Goal: Information Seeking & Learning: Learn about a topic

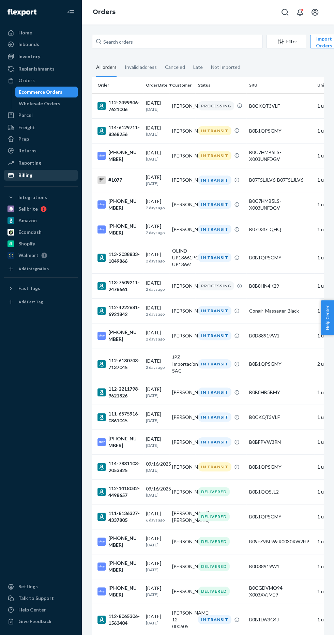
click at [11, 174] on icon at bounding box center [10, 175] width 7 height 7
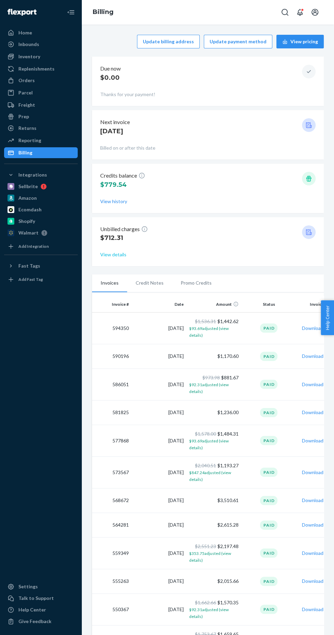
click at [109, 254] on button "View details" at bounding box center [113, 254] width 26 height 7
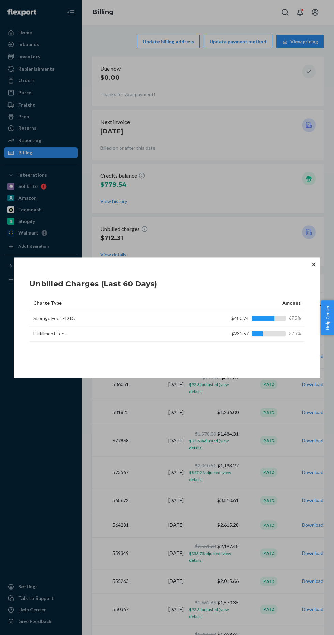
click at [301, 272] on div "Unbilled Charges (Last 60 Days)" at bounding box center [166, 282] width 275 height 21
click at [312, 261] on button "Close" at bounding box center [313, 264] width 7 height 7
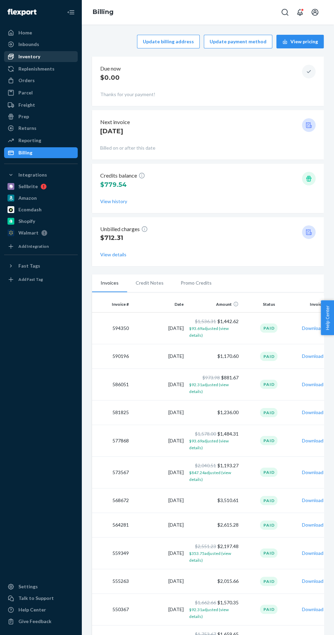
click at [19, 59] on div "Inventory" at bounding box center [29, 56] width 22 height 7
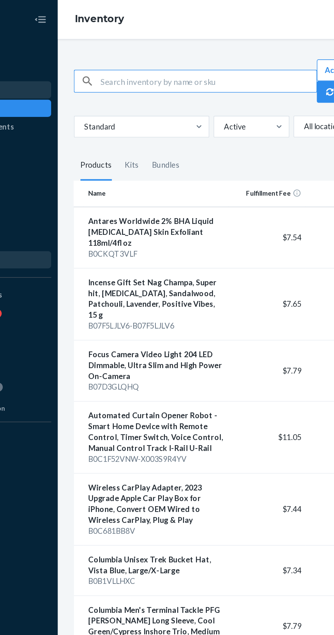
scroll to position [0, 16]
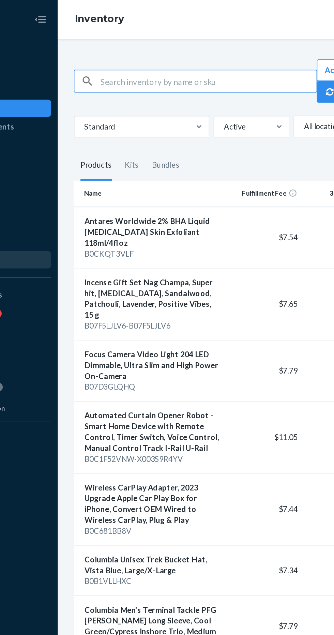
click at [216, 120] on th "Fulfillment Fee" at bounding box center [211, 122] width 49 height 16
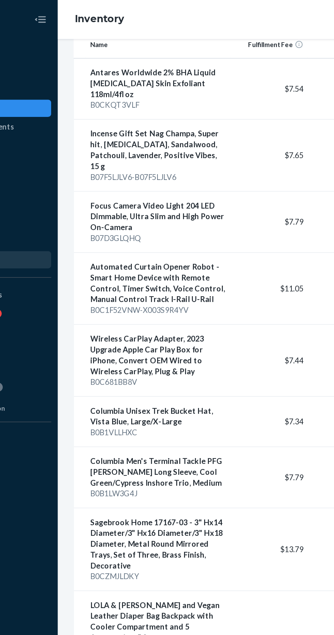
scroll to position [94, 0]
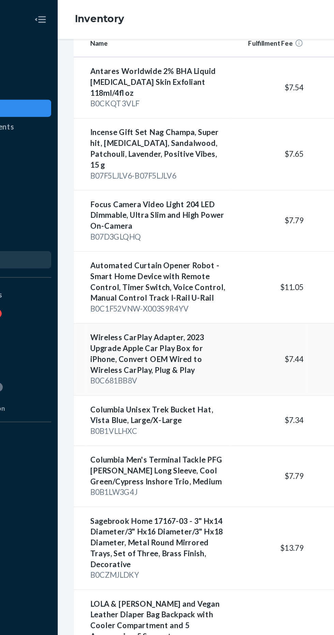
click at [182, 209] on div "Wireless CarPlay Adapter, 2023 Upgrade Apple Car Play Box for iPhone, Convert O…" at bounding box center [145, 222] width 86 height 27
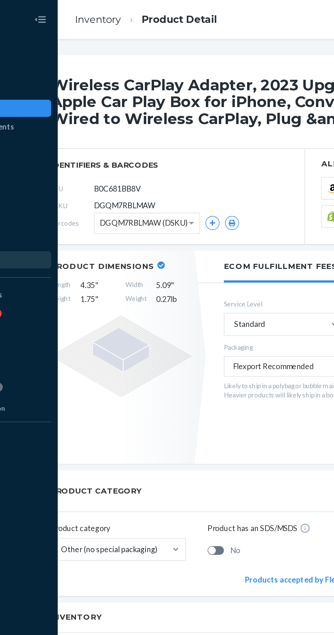
scroll to position [0, 99]
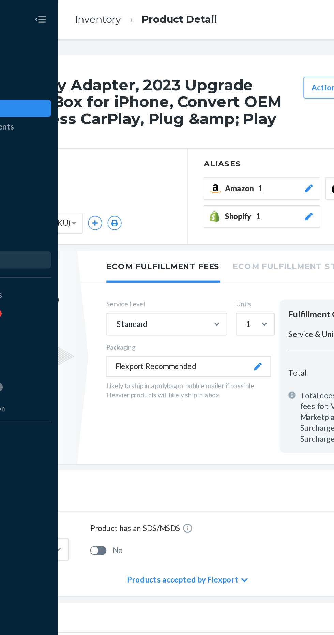
click at [226, 167] on li "Ecom Fulfillment Storage Fees" at bounding box center [245, 167] width 107 height 19
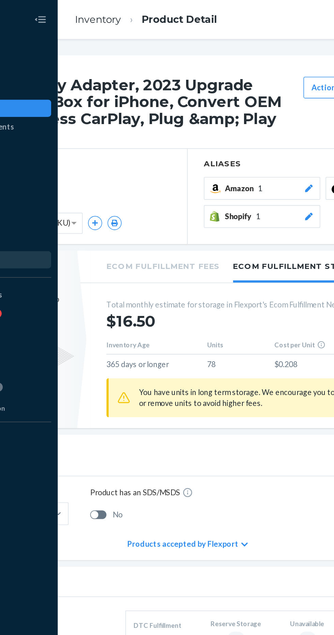
click at [174, 174] on li "Ecom Fulfillment Fees" at bounding box center [148, 167] width 72 height 19
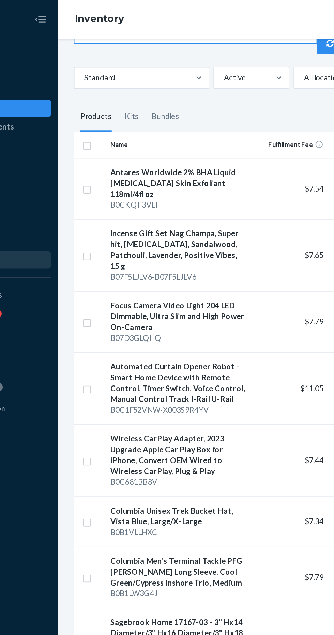
scroll to position [37, 0]
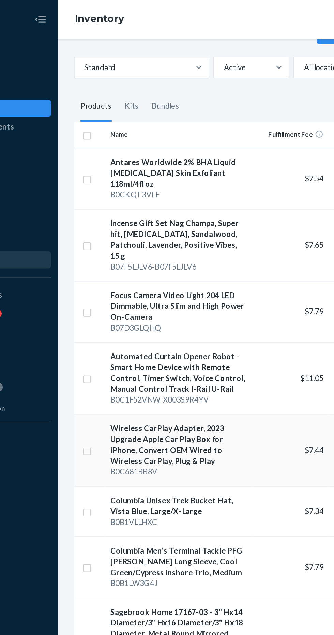
click at [183, 267] on div "Wireless CarPlay Adapter, 2023 Upgrade Apple Car Play Box for iPhone, Convert O…" at bounding box center [158, 280] width 86 height 27
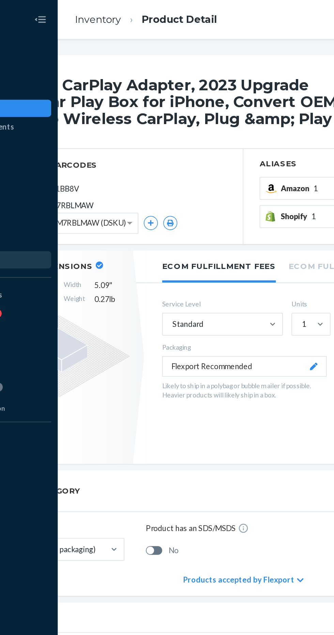
scroll to position [0, 65]
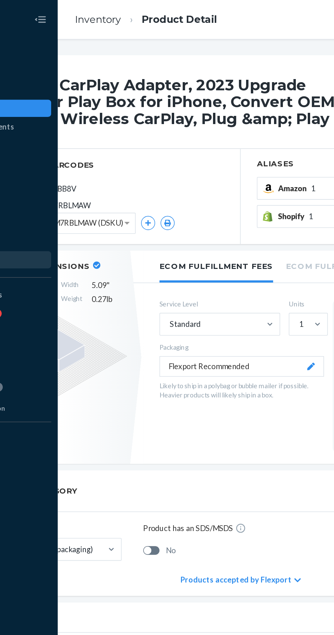
click at [243, 167] on li "Ecom Fulfillment Storage Fees" at bounding box center [279, 167] width 107 height 19
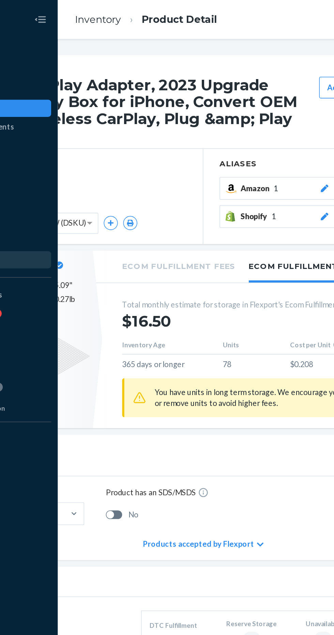
scroll to position [0, 88]
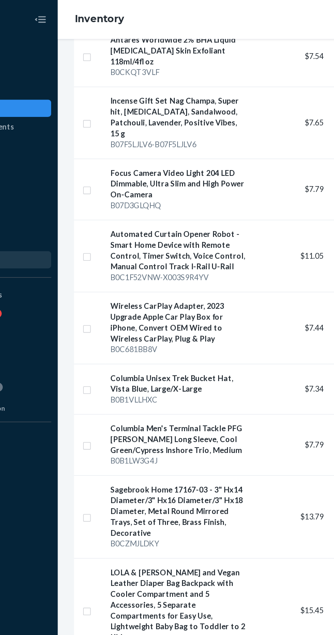
scroll to position [117, 0]
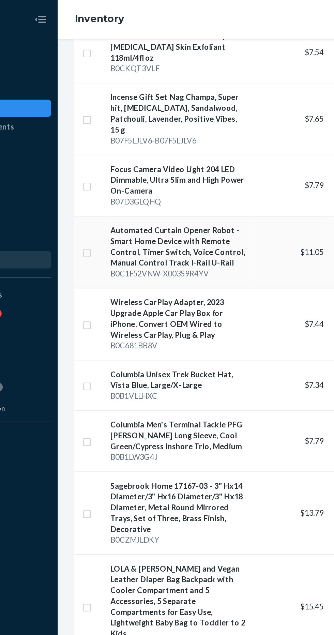
click at [181, 160] on div "Automated Curtain Opener Robot - Smart Home Device with Remote Control, Timer S…" at bounding box center [158, 155] width 86 height 27
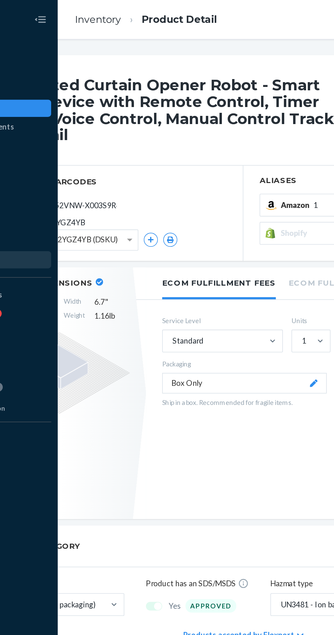
scroll to position [0, 66]
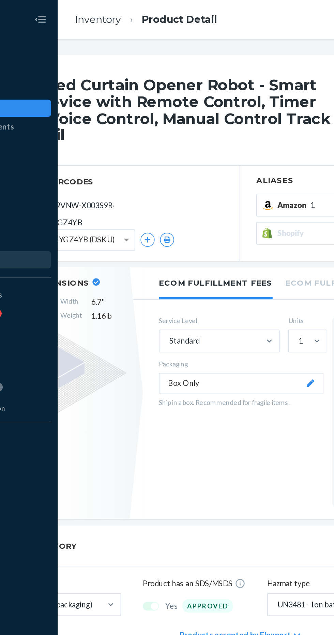
click at [242, 176] on li "Ecom Fulfillment Storage Fees" at bounding box center [278, 177] width 107 height 19
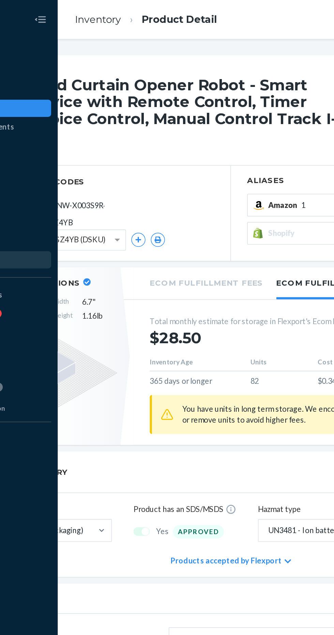
scroll to position [0, 82]
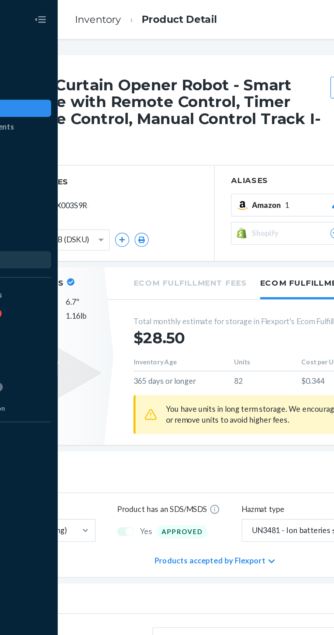
click at [169, 184] on li "Ecom Fulfillment Fees" at bounding box center [166, 177] width 72 height 19
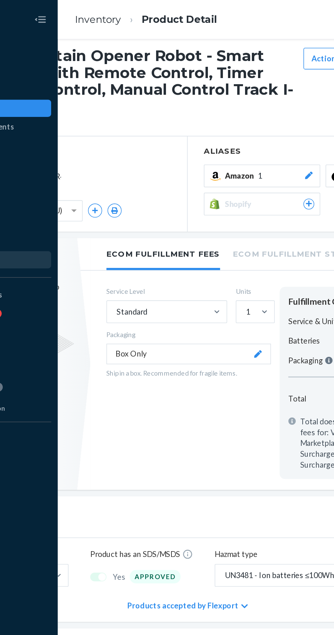
scroll to position [16, 99]
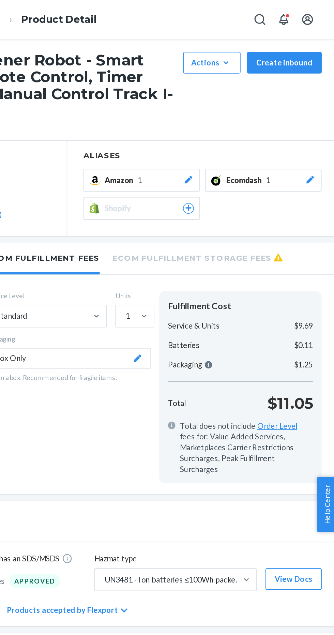
click at [289, 157] on li "Ecom Fulfillment Storage Fees" at bounding box center [245, 162] width 107 height 19
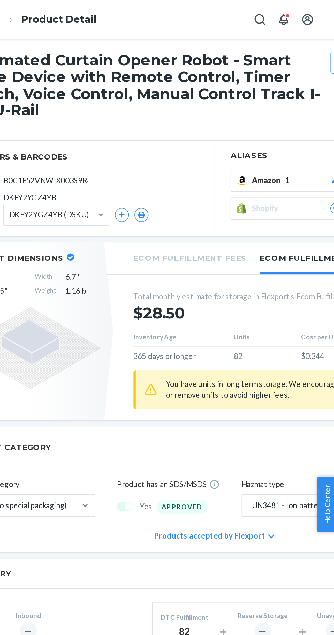
scroll to position [16, 3]
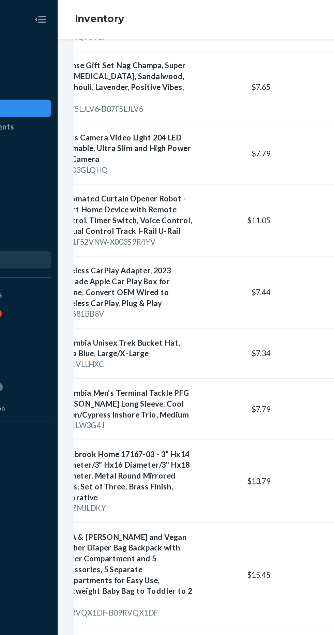
scroll to position [0, 32]
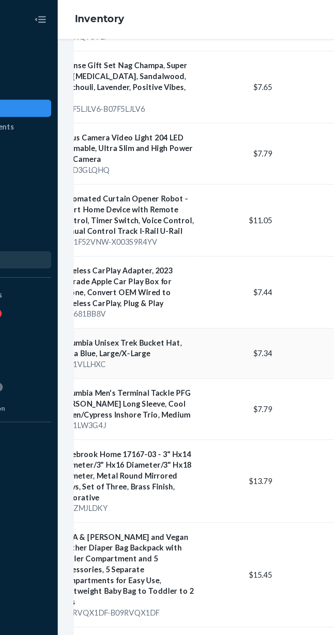
click at [171, 213] on td "$7.34" at bounding box center [195, 223] width 49 height 32
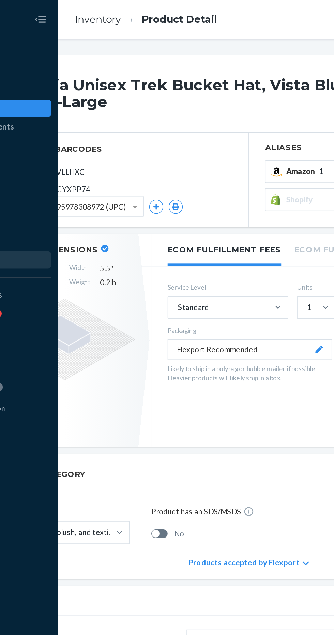
scroll to position [0, 61]
click at [243, 152] on li "Ecom Fulfillment Storage Fees" at bounding box center [283, 156] width 107 height 19
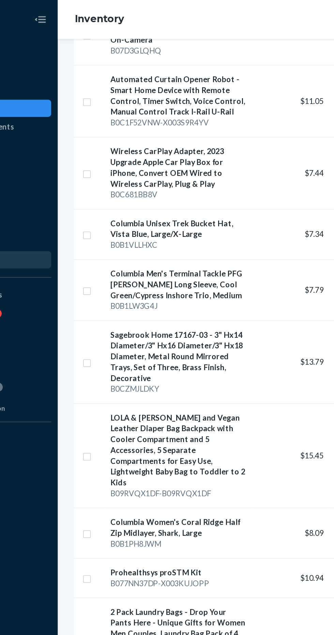
scroll to position [213, 0]
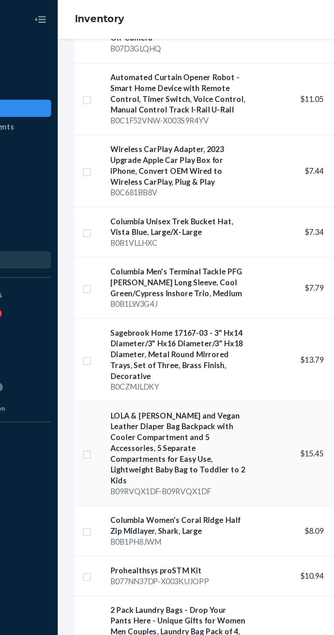
click at [188, 259] on div "LOLA & [PERSON_NAME] and Vegan Leather Diaper Bag Backpack with Cooler Compartm…" at bounding box center [158, 282] width 86 height 48
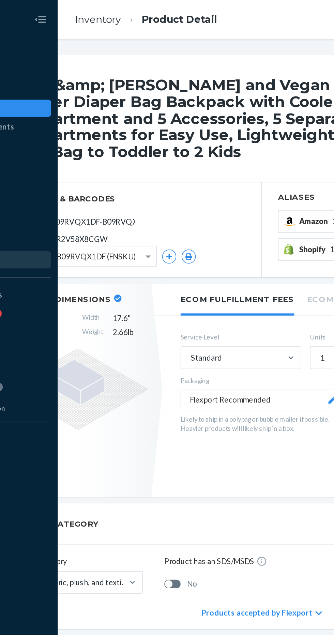
scroll to position [0, 99]
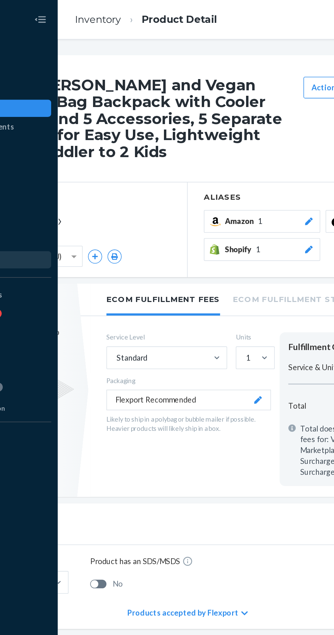
click at [242, 190] on li "Ecom Fulfillment Storage Fees" at bounding box center [245, 188] width 107 height 19
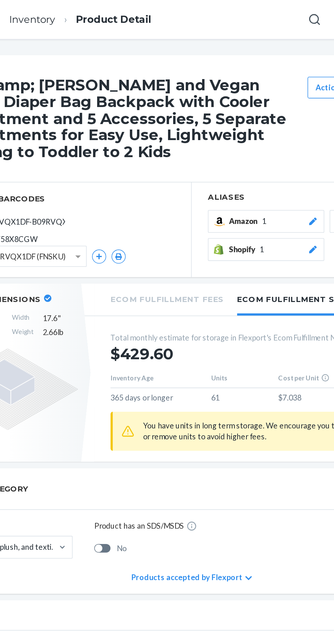
scroll to position [0, 0]
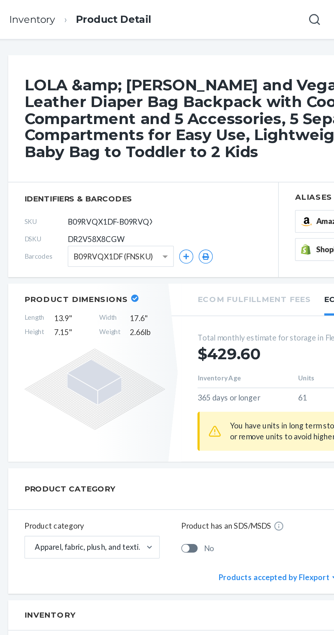
click at [277, 192] on li "Ecom Fulfillment Fees" at bounding box center [247, 188] width 72 height 19
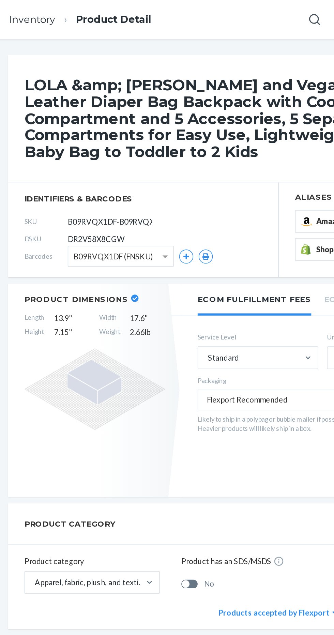
click at [288, 185] on ul "Ecom Fulfillment Fees Ecom Fulfillment Storage Fees" at bounding box center [314, 189] width 238 height 20
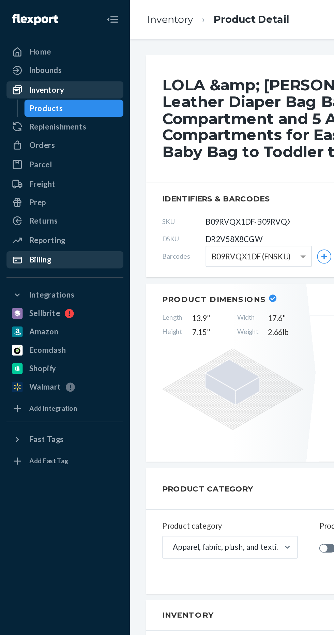
click at [21, 57] on div "Inventory" at bounding box center [29, 56] width 22 height 7
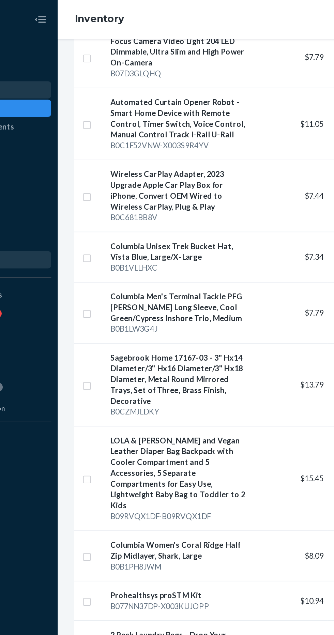
scroll to position [199, 0]
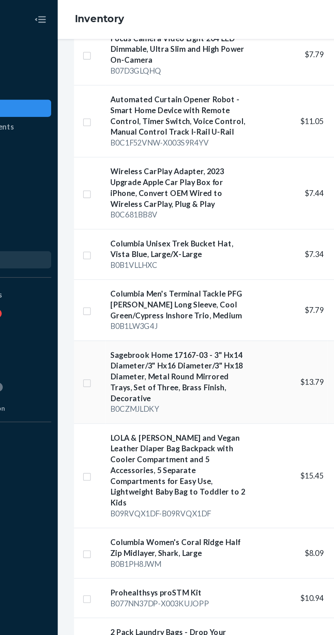
click at [187, 230] on div "Sagebrook Home 17167-03 - 3" Hx14 Diameter/3" Hx16 Diameter/3" Hx18 Diameter, M…" at bounding box center [158, 237] width 86 height 34
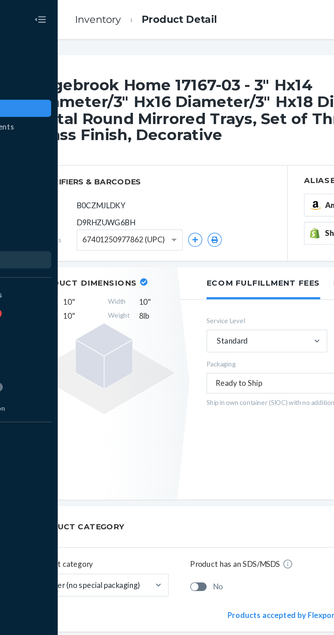
scroll to position [0, 99]
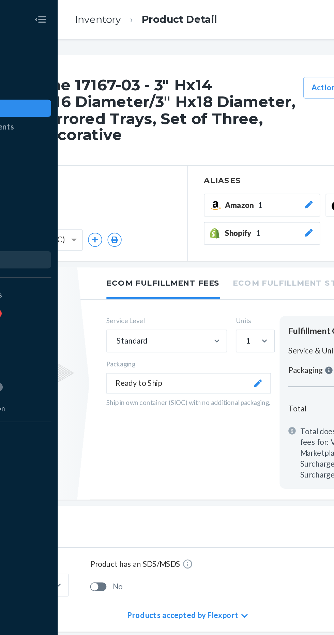
click at [240, 182] on li "Ecom Fulfillment Storage Fees" at bounding box center [245, 177] width 107 height 19
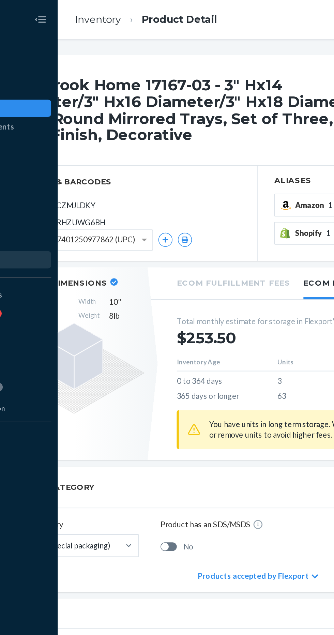
scroll to position [0, 0]
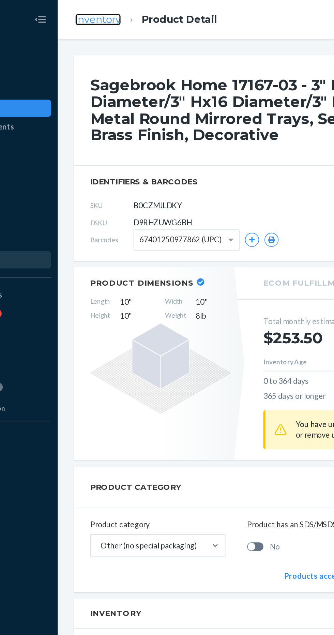
click at [102, 14] on link "Inventory" at bounding box center [107, 12] width 29 height 7
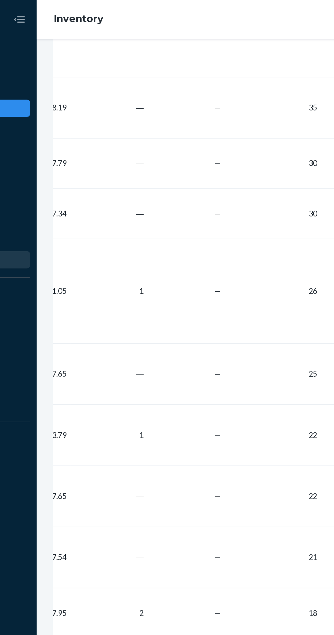
scroll to position [0, 152]
click at [177, 255] on td "—" at bounding box center [173, 274] width 49 height 39
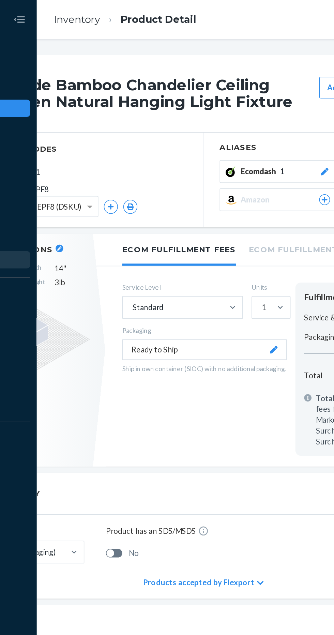
scroll to position [0, 82]
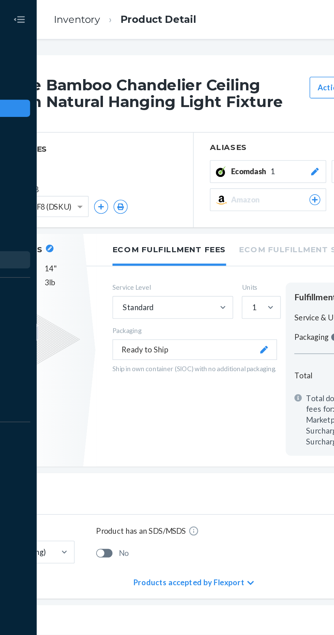
click at [249, 156] on li "Ecom Fulfillment Storage Fees" at bounding box center [262, 156] width 107 height 19
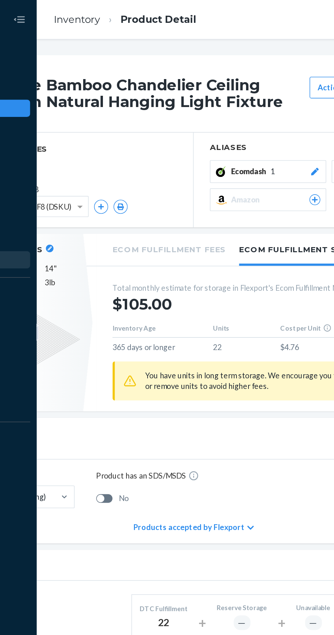
scroll to position [0, 0]
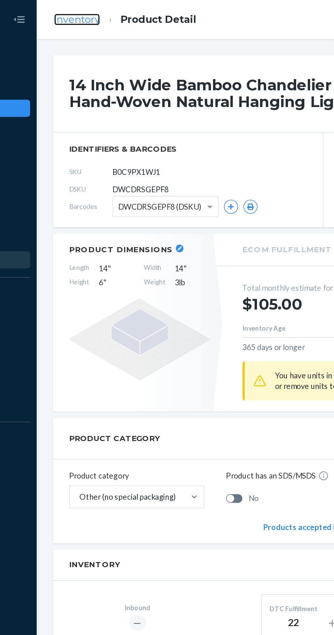
click at [111, 14] on link "Inventory" at bounding box center [107, 12] width 29 height 7
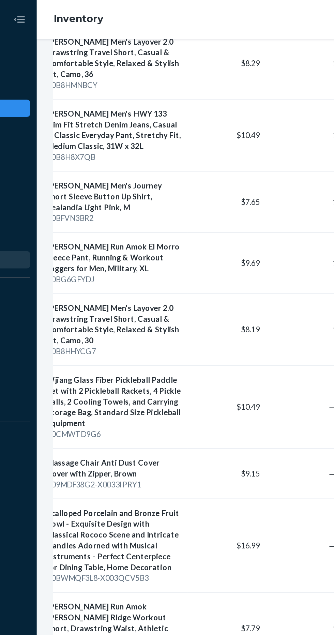
scroll to position [0, 25]
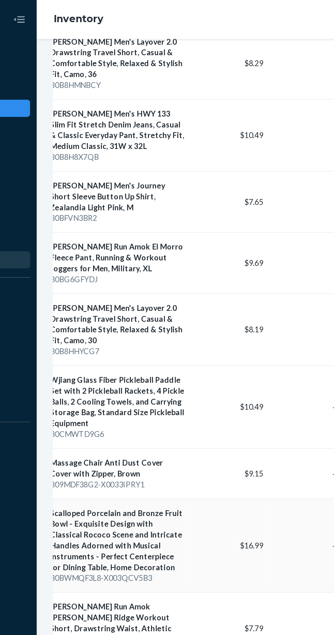
click at [105, 320] on div "Scalloped Porcelain and Bronze Fruit Bowl - Exquisite Design with Classical Roc…" at bounding box center [133, 340] width 86 height 41
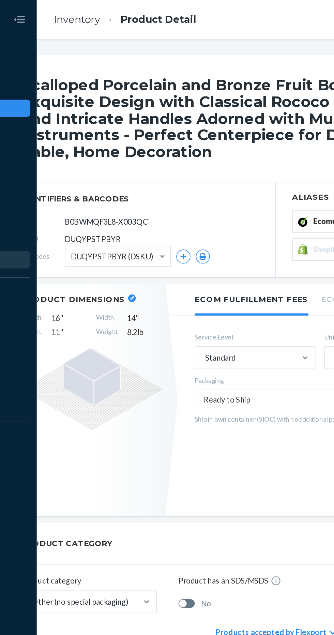
scroll to position [0, 99]
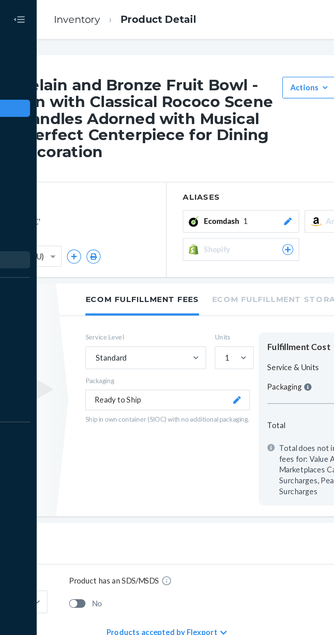
click at [255, 195] on li "Ecom Fulfillment Storage Fees" at bounding box center [245, 188] width 107 height 19
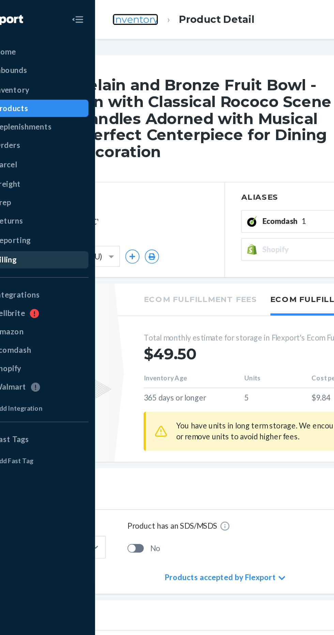
click at [102, 14] on link "Inventory" at bounding box center [107, 12] width 29 height 7
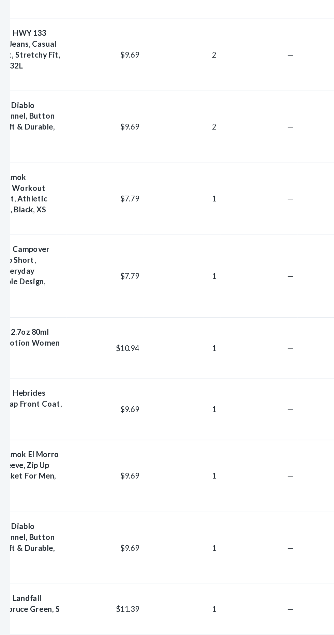
scroll to position [0, 208]
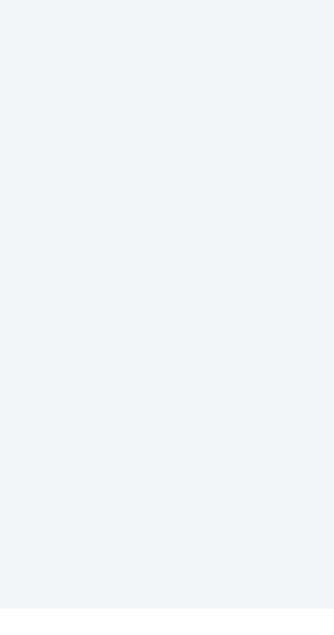
scroll to position [0, 0]
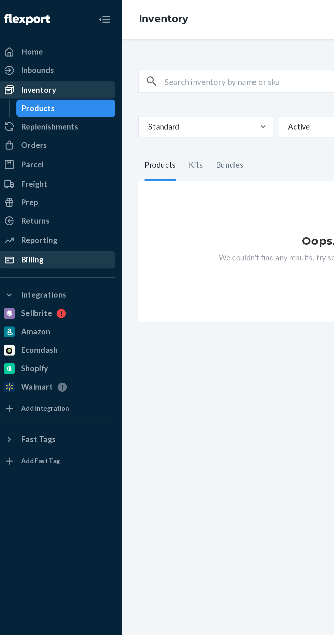
click at [28, 57] on div "Inventory" at bounding box center [29, 56] width 22 height 7
click at [25, 54] on div "Inventory" at bounding box center [29, 56] width 22 height 7
click at [30, 73] on div "Products" at bounding box center [46, 68] width 61 height 10
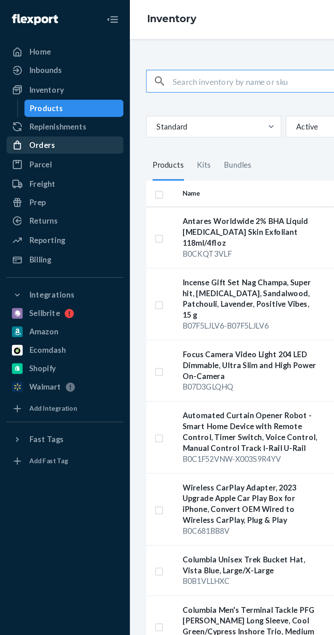
click at [18, 90] on div at bounding box center [12, 91] width 11 height 7
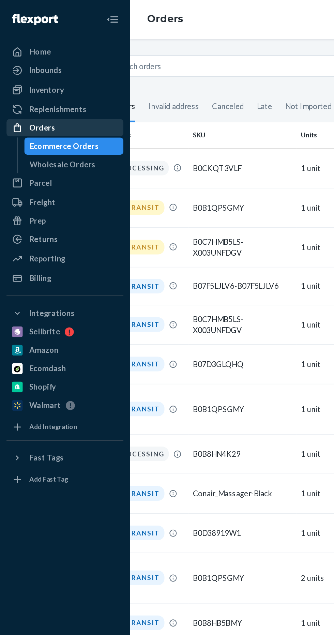
scroll to position [0, 109]
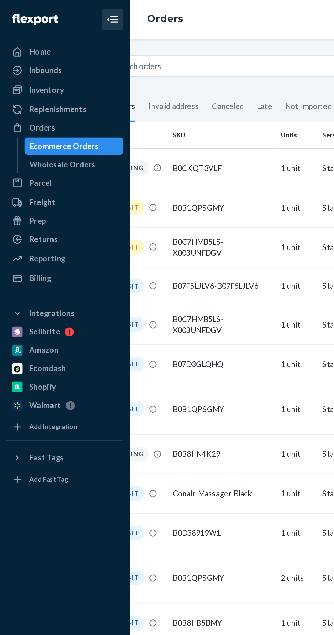
click at [68, 12] on icon "Close Navigation" at bounding box center [67, 12] width 1 height 2
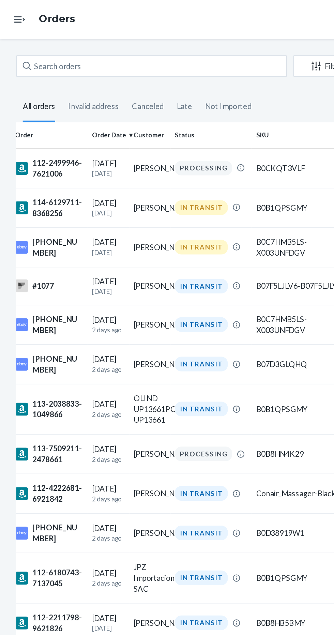
scroll to position [0, 0]
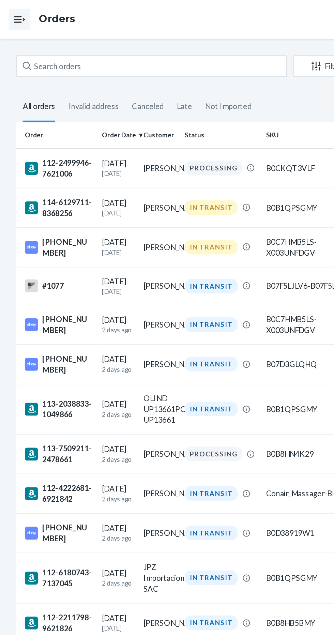
click at [6, 12] on button "Open Navigation" at bounding box center [12, 12] width 14 height 14
